Goal: Information Seeking & Learning: Learn about a topic

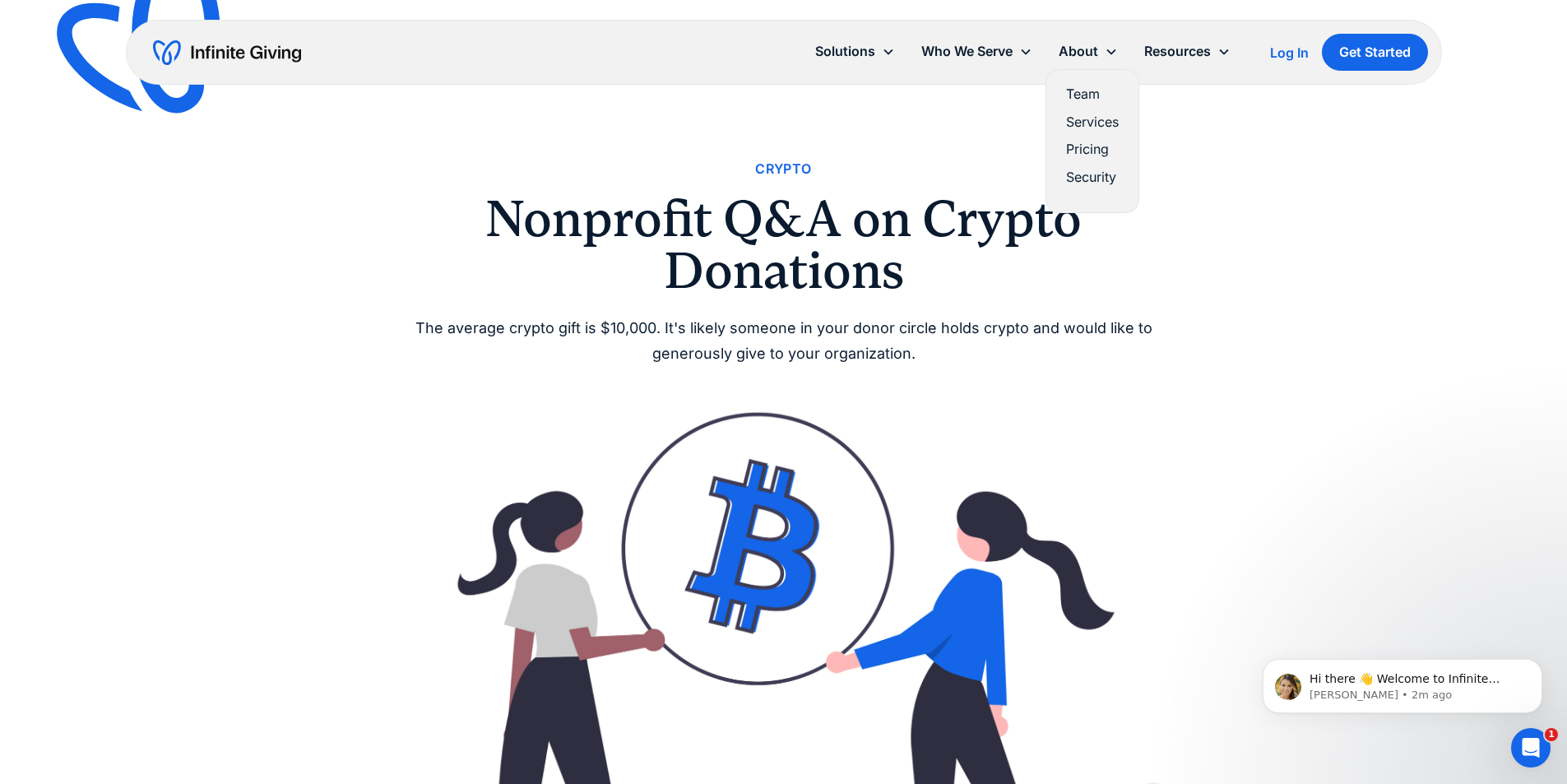
click at [1094, 148] on link "Pricing" at bounding box center [1092, 149] width 53 height 22
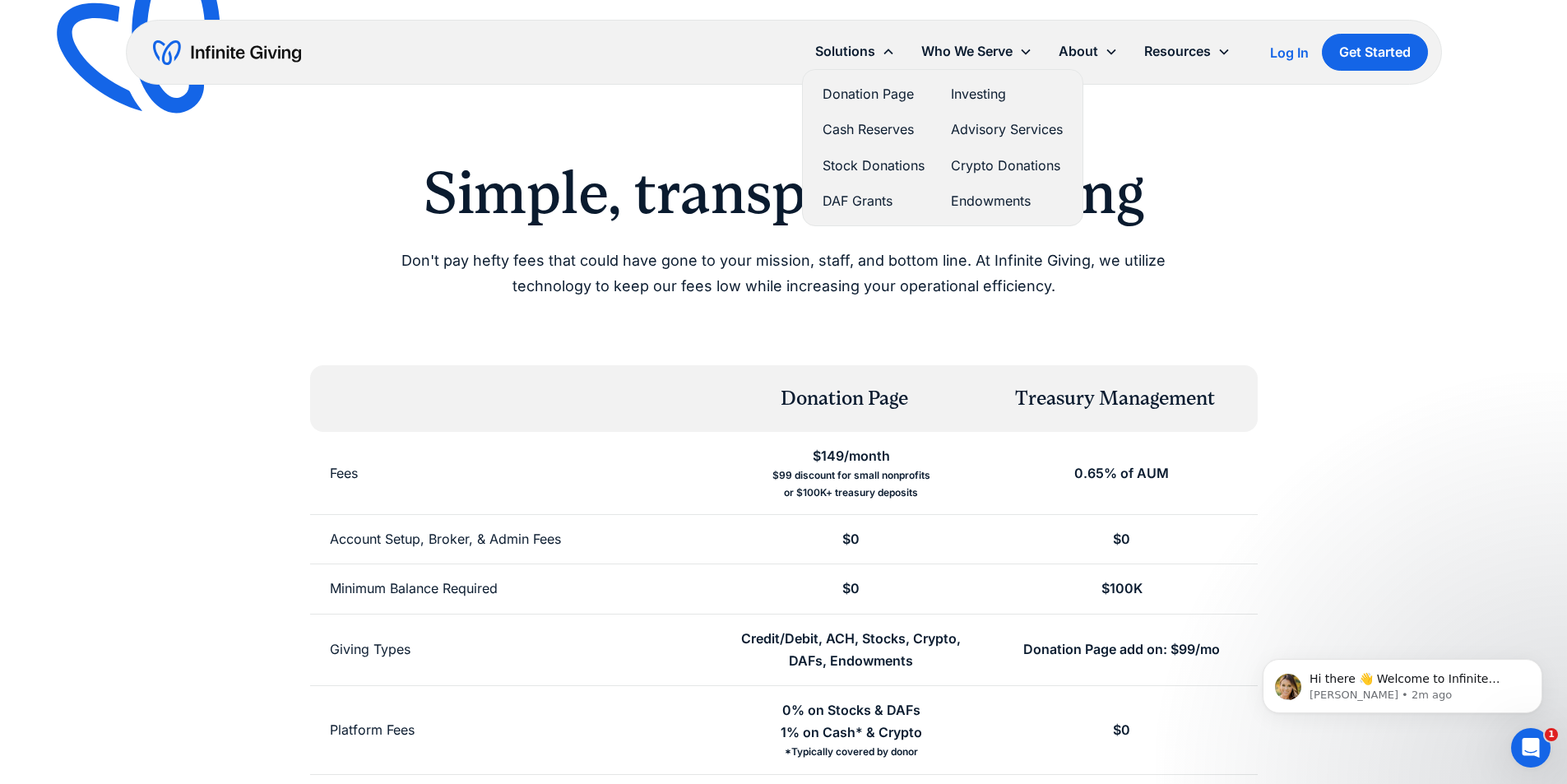
click at [1003, 165] on link "Crypto Donations" at bounding box center [1007, 165] width 112 height 22
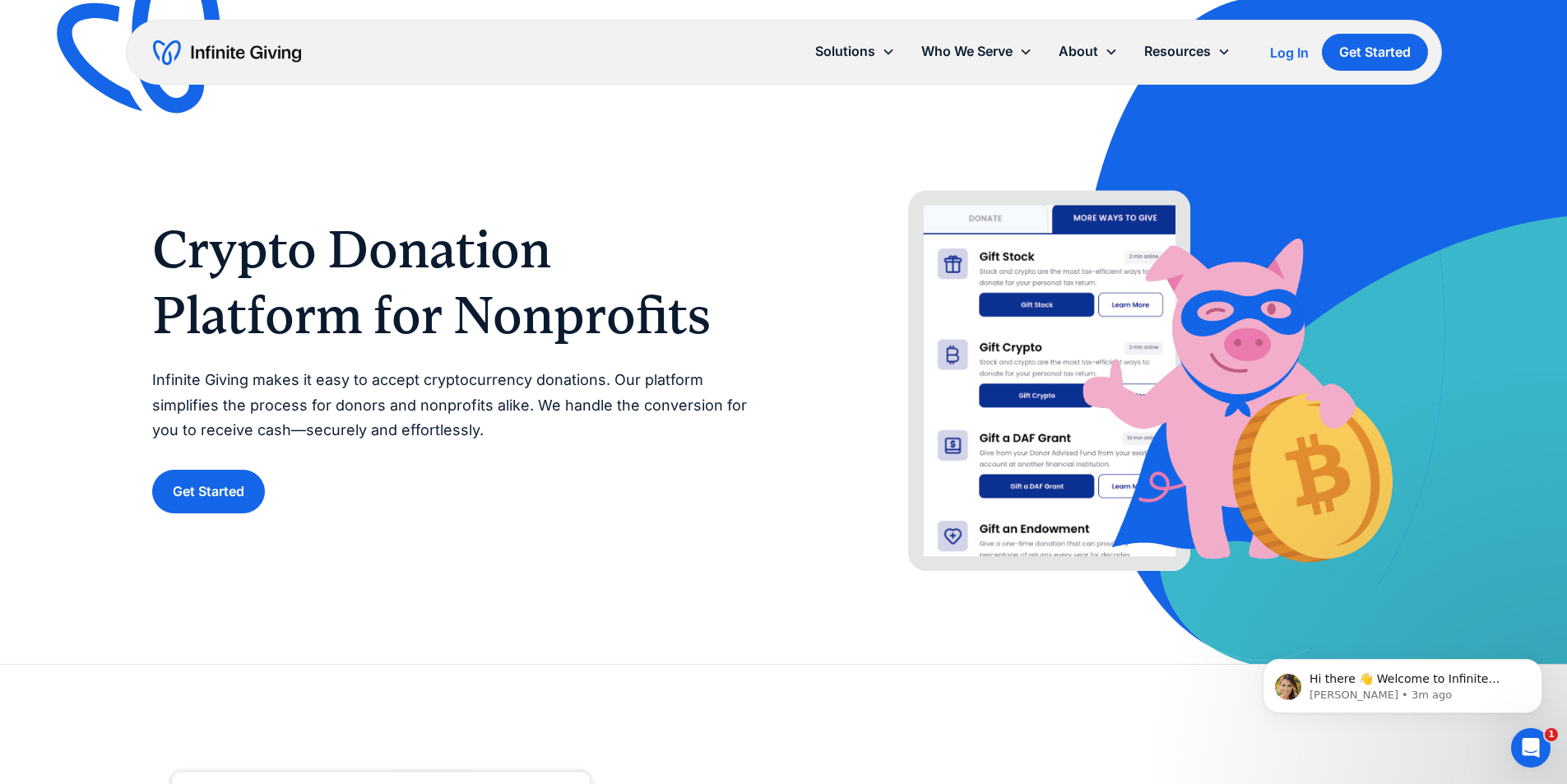
click at [882, 140] on div "Crypto Donation Platform for Nonprofits Infinite Giving makes it easy to accept…" at bounding box center [784, 332] width 1264 height 663
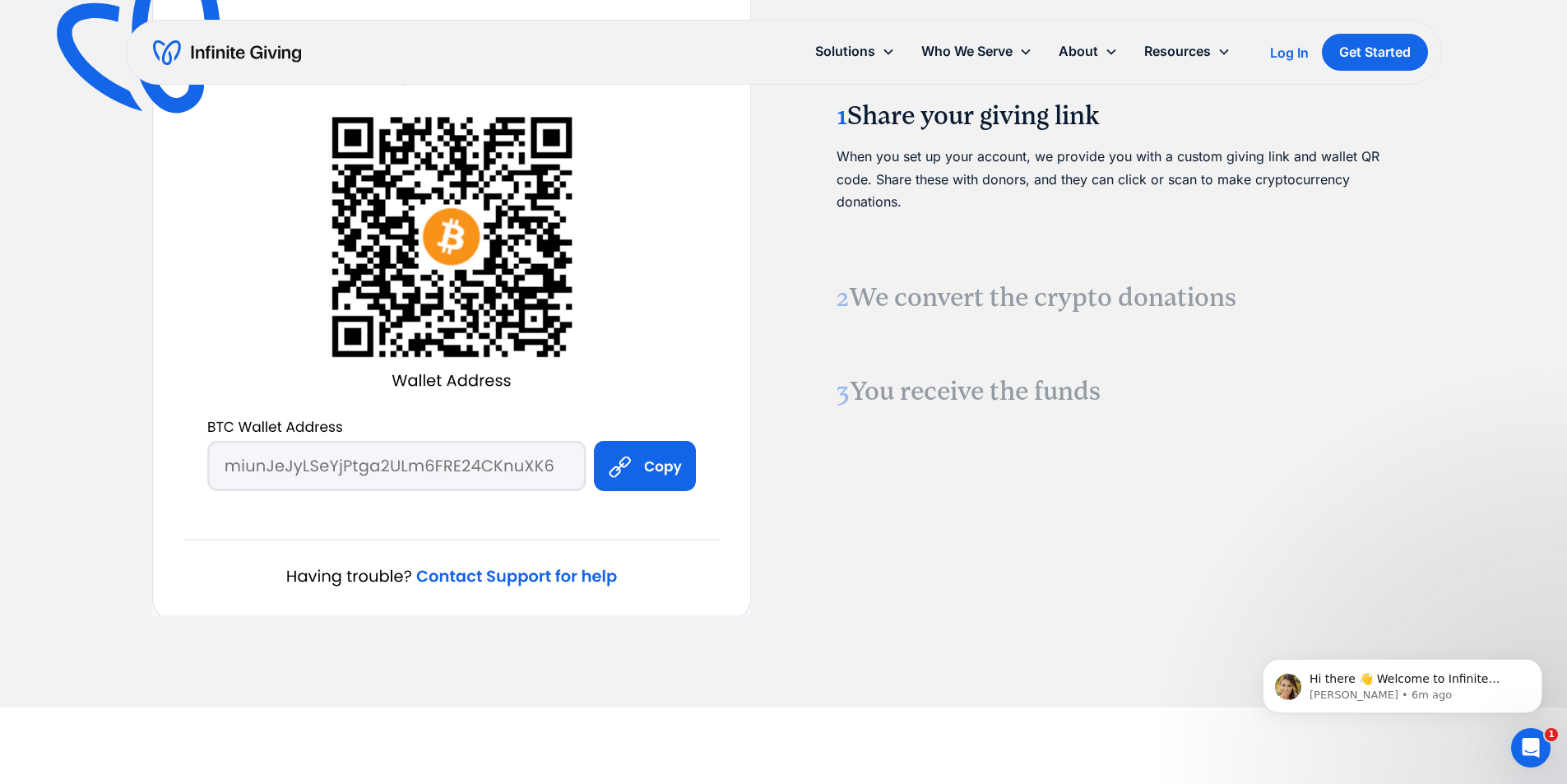
scroll to position [1973, 0]
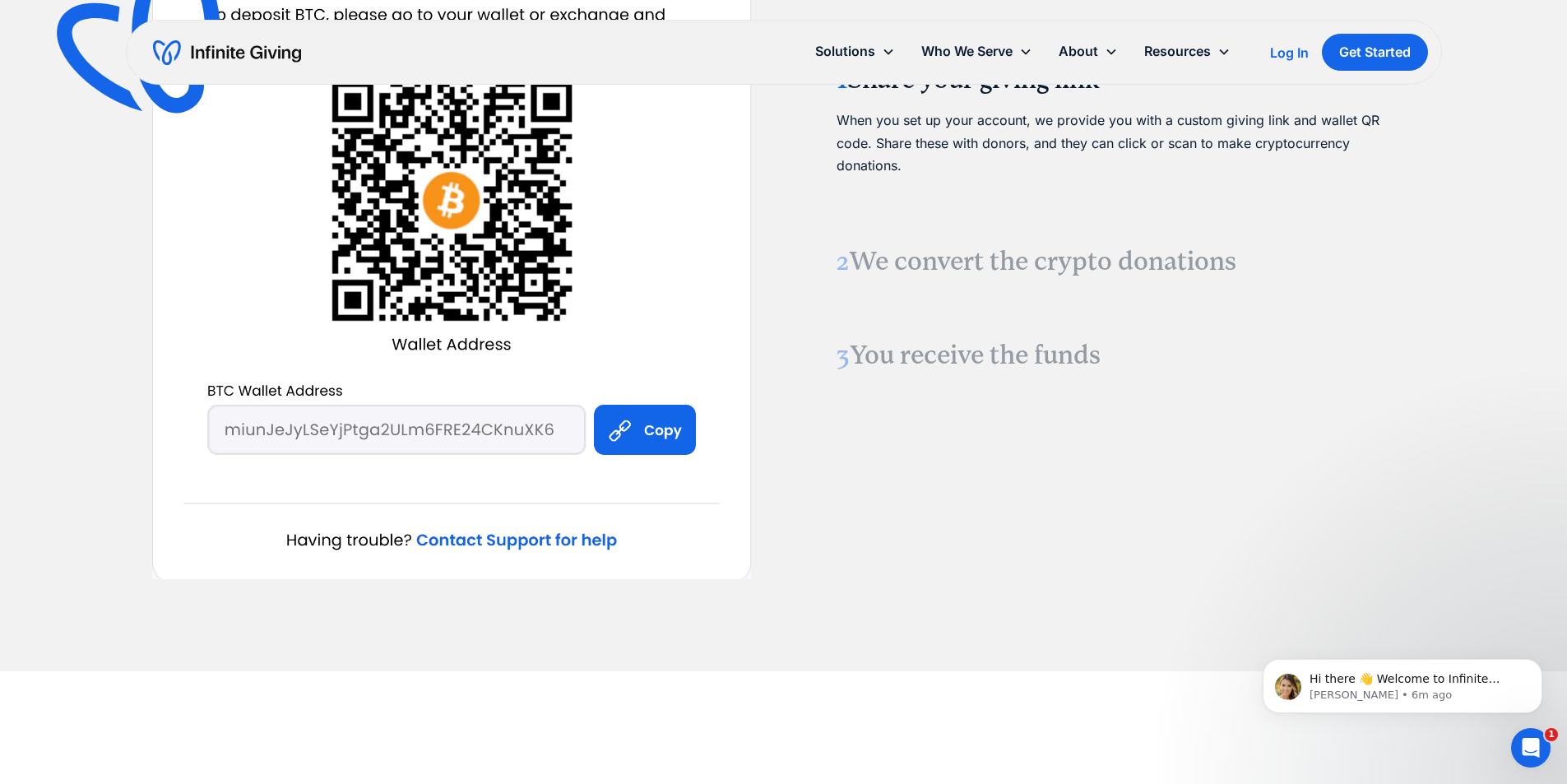
click at [932, 256] on h3 "2 We convert the crypto donations" at bounding box center [1115, 262] width 559 height 35
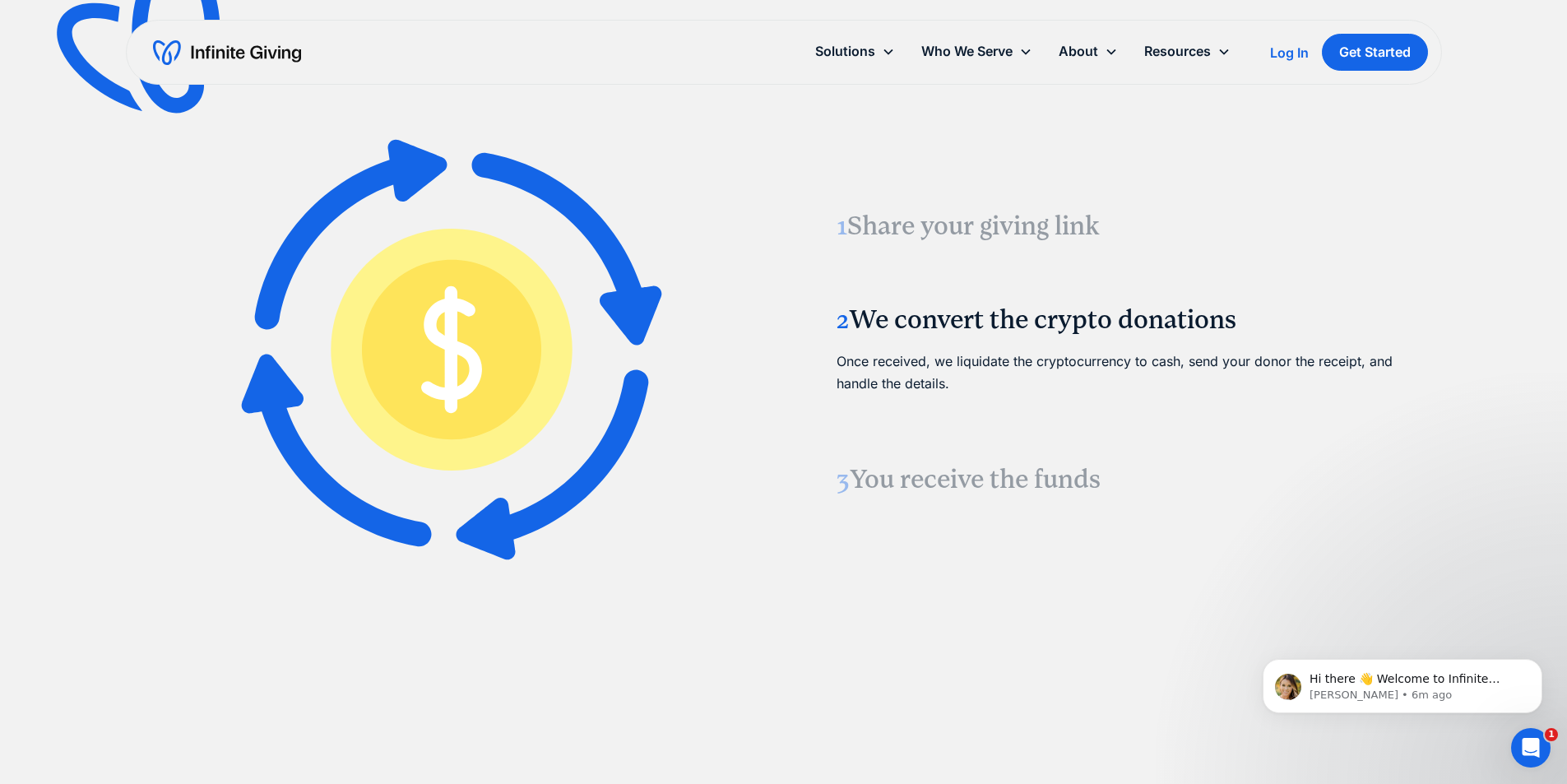
scroll to position [1875, 0]
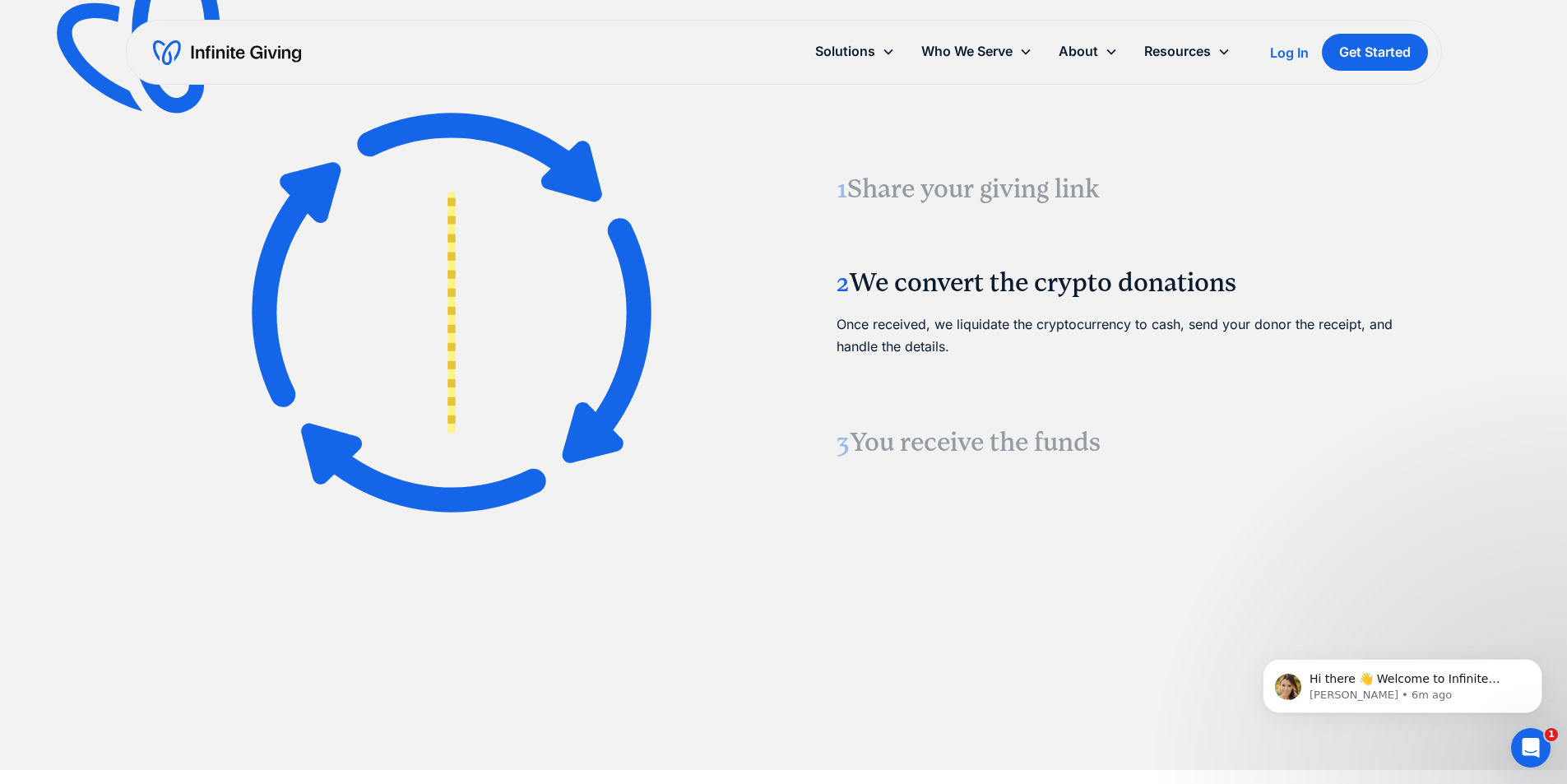
click at [920, 445] on h3 "3 You receive the funds" at bounding box center [1115, 443] width 559 height 35
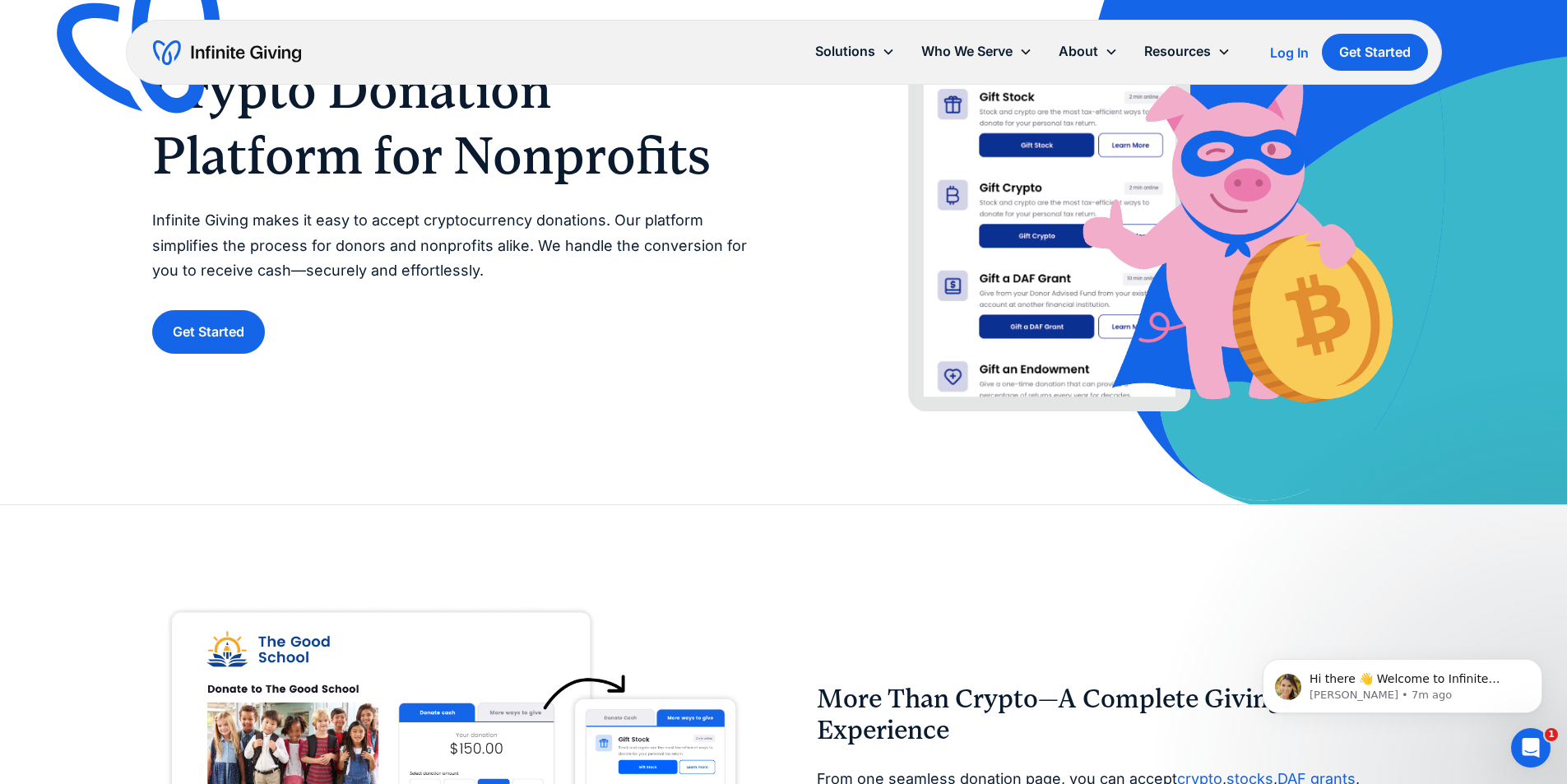
scroll to position [0, 0]
